Goal: Navigation & Orientation: Find specific page/section

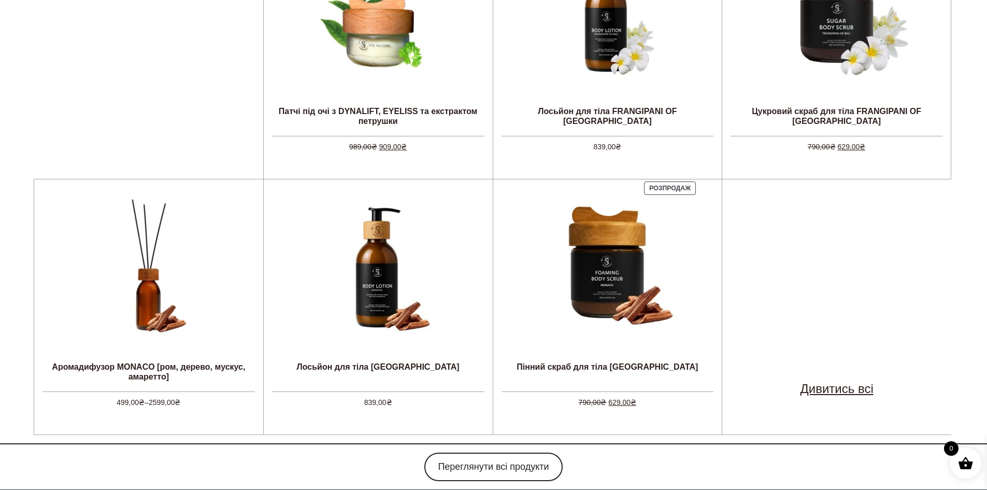
scroll to position [726, 0]
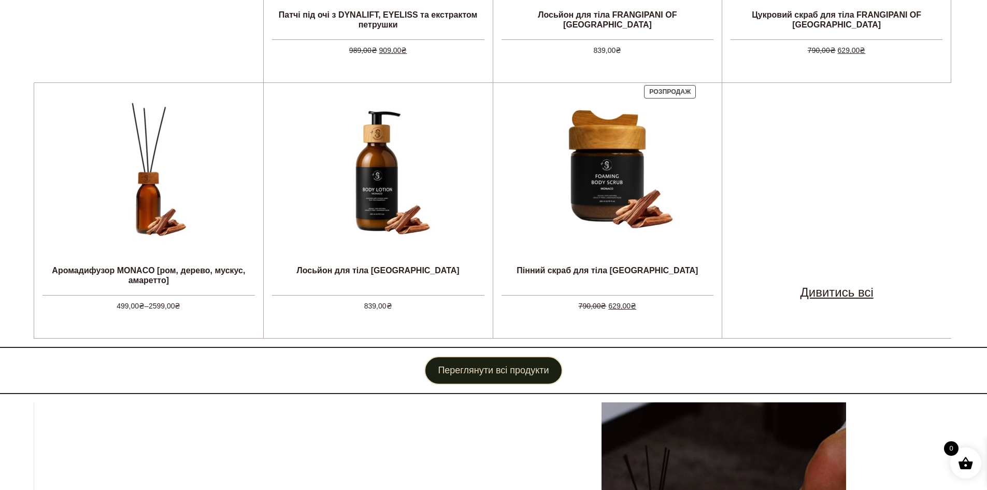
click at [505, 373] on link "Переглянути всі продукти" at bounding box center [493, 370] width 138 height 29
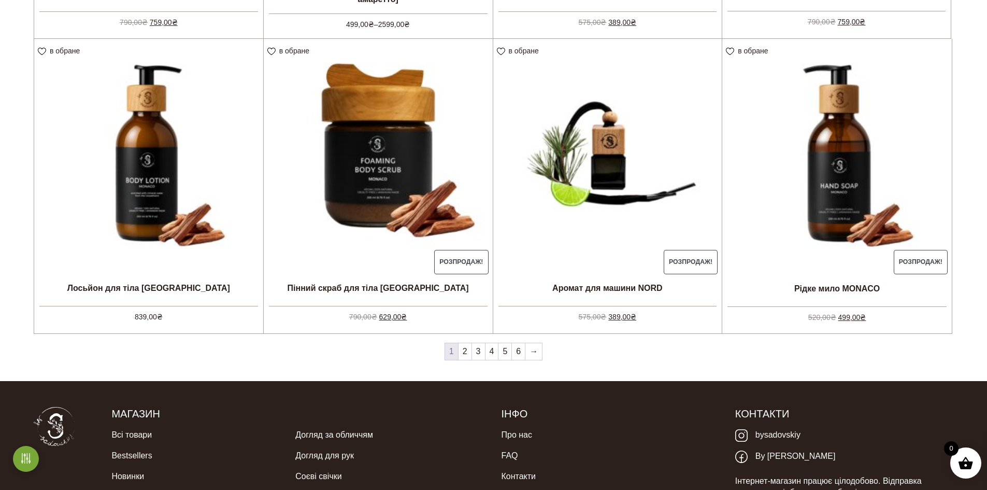
scroll to position [1037, 0]
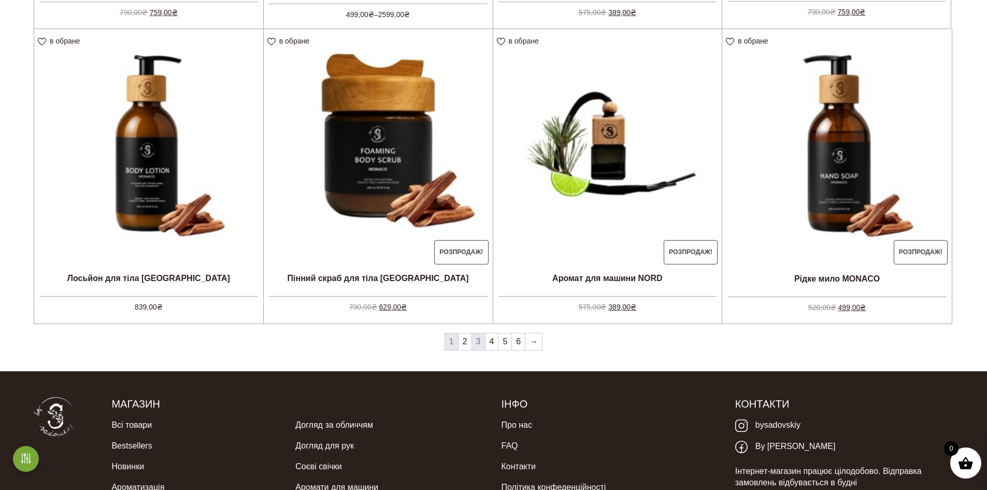
click at [481, 340] on link "3" at bounding box center [478, 341] width 13 height 17
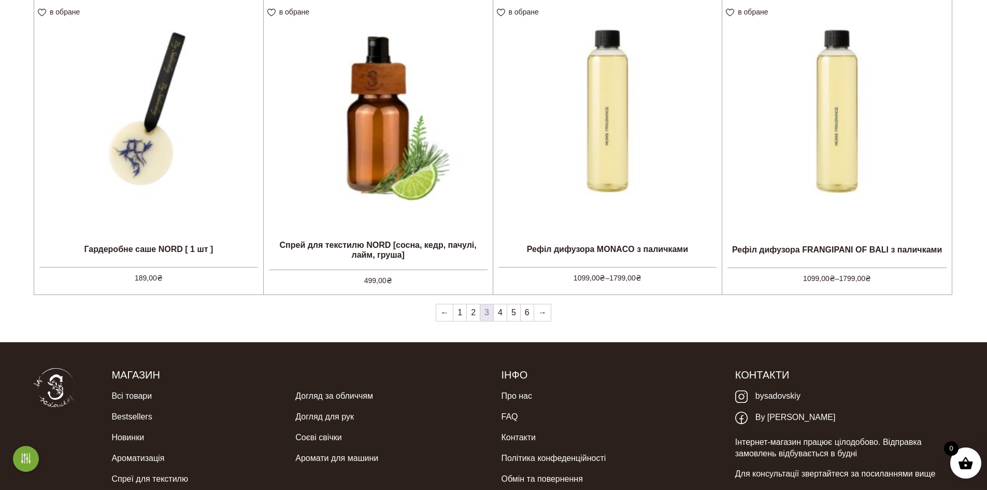
scroll to position [1088, 0]
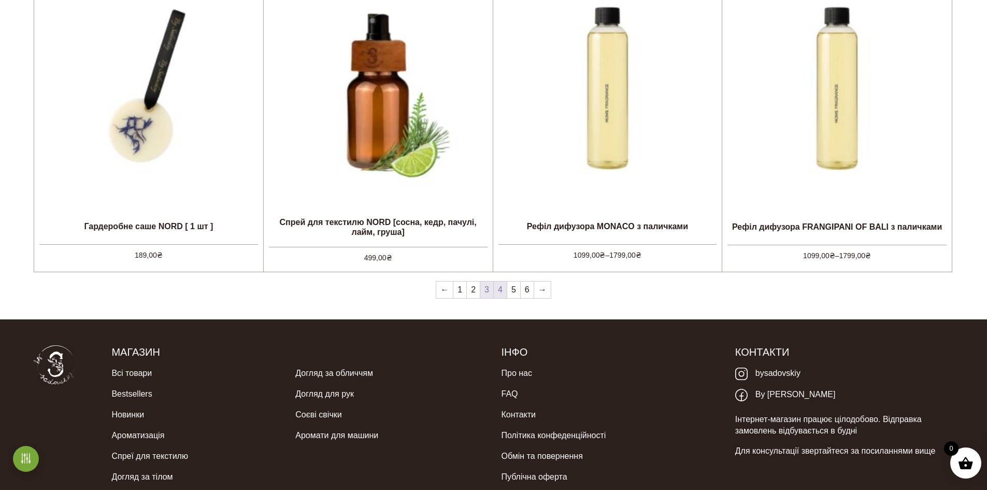
click at [504, 288] on link "4" at bounding box center [500, 289] width 13 height 17
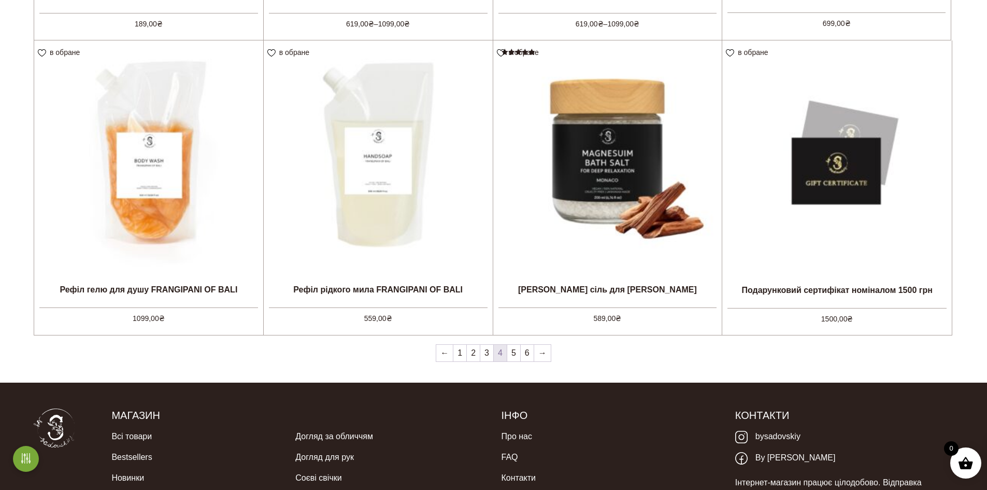
scroll to position [1037, 0]
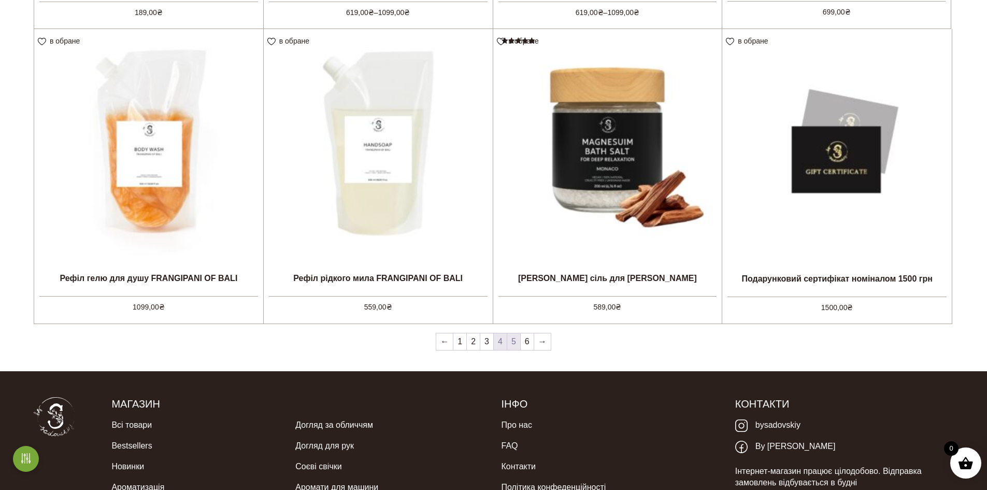
click at [515, 340] on link "5" at bounding box center [513, 341] width 13 height 17
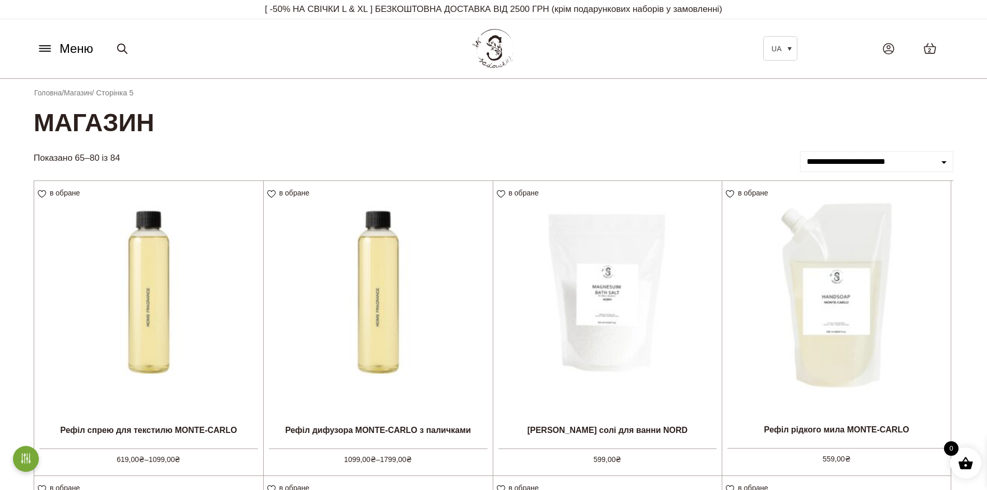
click at [47, 50] on icon at bounding box center [45, 48] width 17 height 11
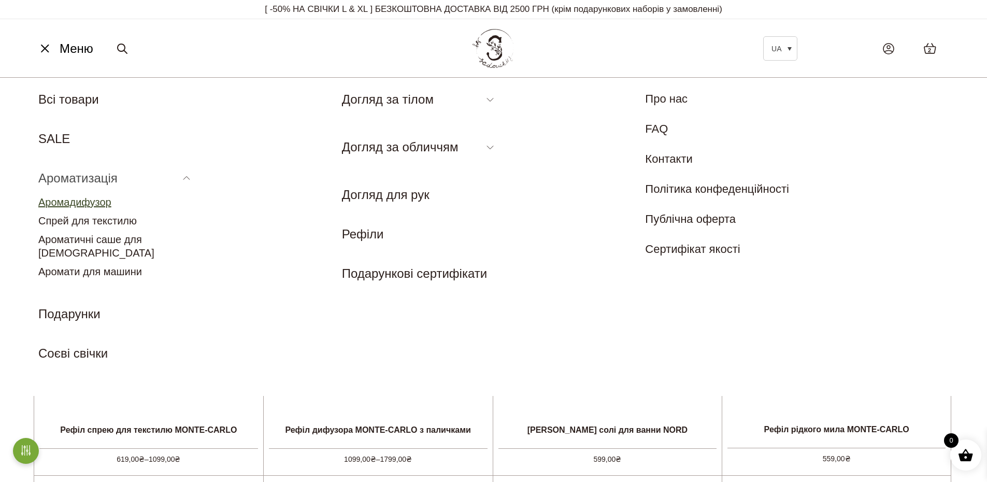
click at [74, 202] on link "Аромадифузор" at bounding box center [74, 201] width 73 height 11
